Goal: Transaction & Acquisition: Purchase product/service

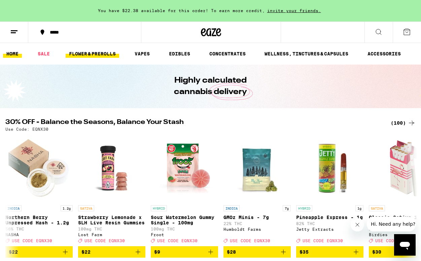
click at [101, 54] on link "FLOWER & PREROLLS" at bounding box center [92, 54] width 53 height 8
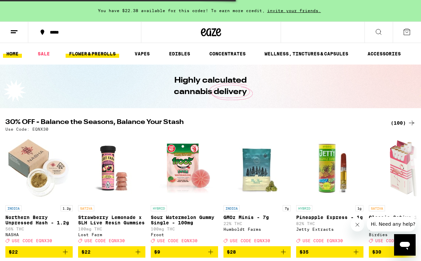
click at [100, 53] on link "FLOWER & PREROLLS" at bounding box center [92, 54] width 53 height 8
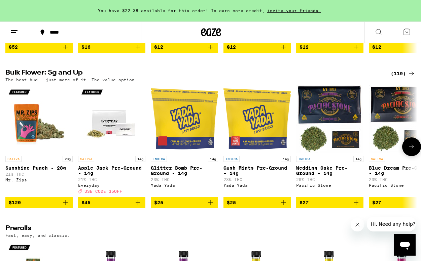
scroll to position [185, 0]
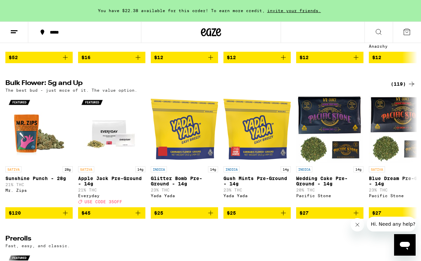
click at [399, 88] on div "(119)" at bounding box center [402, 84] width 25 height 8
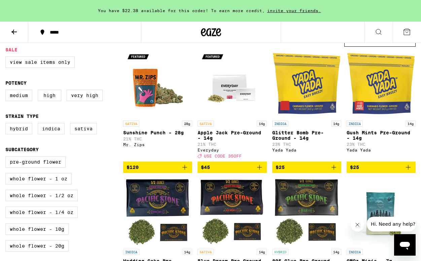
scroll to position [69, 0]
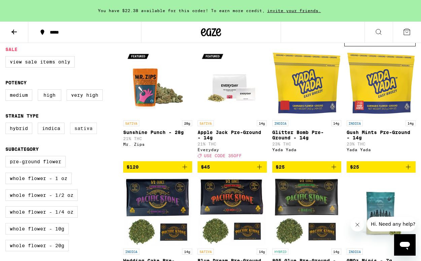
click at [85, 132] on label "Sativa" at bounding box center [83, 128] width 27 height 11
click at [7, 124] on input "Sativa" at bounding box center [7, 124] width 0 height 0
checkbox input "true"
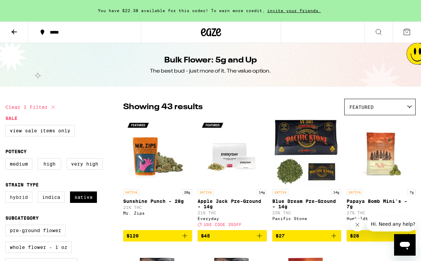
click at [22, 199] on label "Hybrid" at bounding box center [18, 197] width 27 height 11
click at [7, 193] on input "Hybrid" at bounding box center [7, 193] width 0 height 0
checkbox input "true"
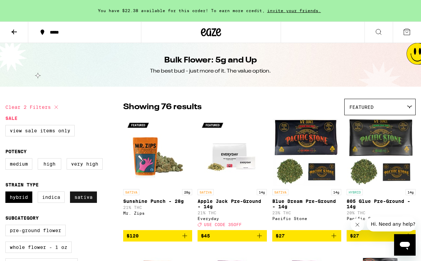
click at [81, 201] on label "Sativa" at bounding box center [83, 197] width 27 height 11
click at [7, 193] on input "Sativa" at bounding box center [7, 193] width 0 height 0
checkbox input "false"
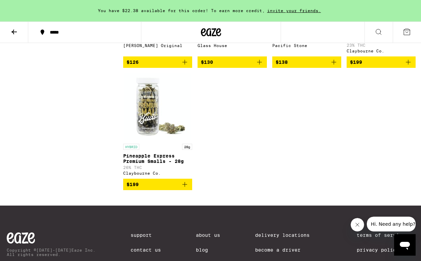
scroll to position [1037, 0]
